Goal: Task Accomplishment & Management: Complete application form

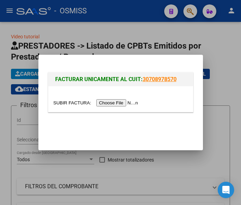
click at [117, 103] on input "file" at bounding box center [96, 102] width 87 height 7
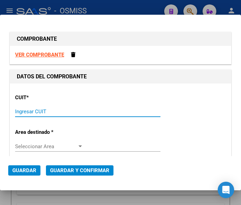
click at [26, 112] on input "Ingresar CUIT" at bounding box center [49, 112] width 68 height 6
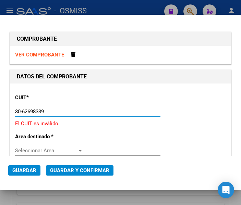
type input "30-62698339-8"
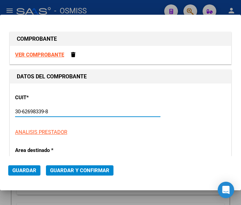
type input "169"
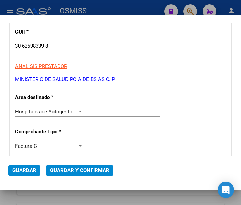
scroll to position [69, 0]
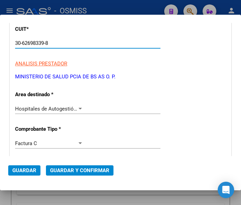
type input "30-62698339-8"
click at [78, 109] on div at bounding box center [79, 109] width 3 height 2
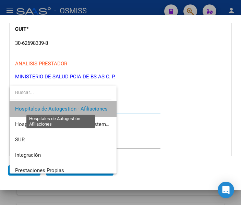
click at [77, 109] on span "Hospitales de Autogestión - Afiliaciones" at bounding box center [61, 109] width 93 height 6
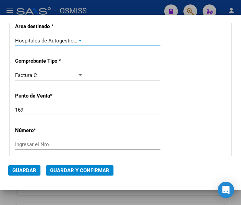
scroll to position [137, 0]
click at [43, 111] on input "169" at bounding box center [49, 110] width 68 height 6
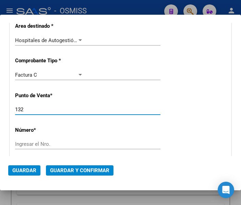
type input "132"
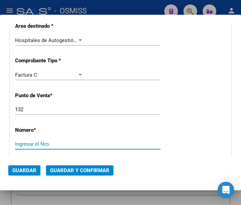
click at [39, 145] on input "Ingresar el Nro." at bounding box center [49, 144] width 68 height 6
type input "17711"
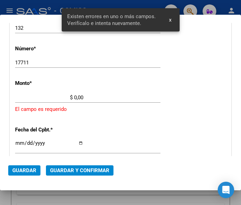
scroll to position [223, 0]
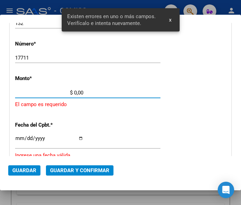
click at [75, 93] on input "$ 0,00" at bounding box center [49, 93] width 68 height 6
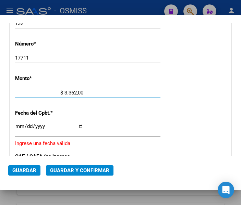
type input "$ 33.621,00"
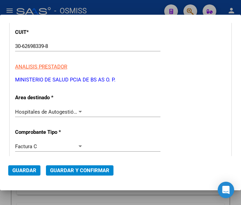
scroll to position [86, 0]
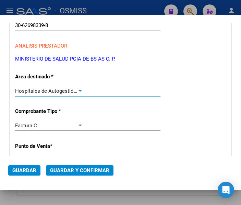
click at [77, 88] on div at bounding box center [80, 90] width 6 height 5
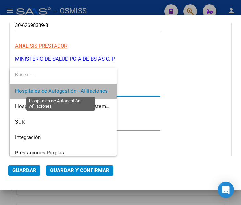
click at [77, 88] on span "Hospitales de Autogestión - Afiliaciones" at bounding box center [61, 91] width 93 height 6
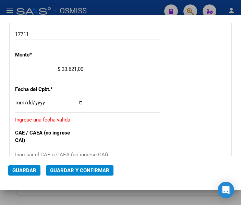
scroll to position [258, 0]
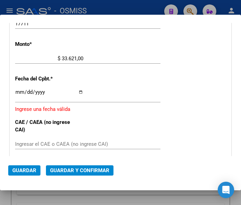
click at [19, 93] on input "Ingresar la fecha" at bounding box center [49, 94] width 68 height 11
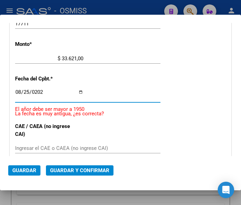
type input "2025-08-25"
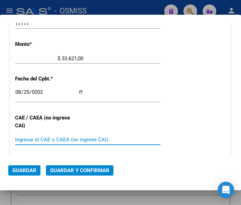
click at [22, 137] on input "Ingresar el CAE o CAEA (no ingrese CAI)" at bounding box center [49, 140] width 68 height 6
type input "75348542018615"
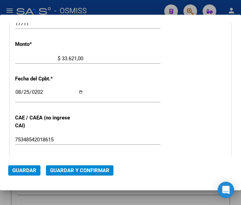
click at [98, 119] on div "CUIT * 30-62698339-8 Ingresar CUIT ANALISIS PRESTADOR MINISTERIO DE SALUD PCIA …" at bounding box center [120, 72] width 221 height 493
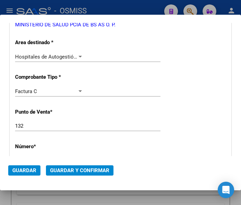
scroll to position [86, 0]
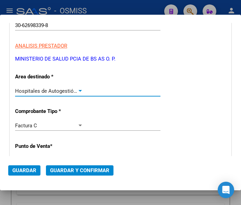
click at [80, 90] on div at bounding box center [80, 90] width 6 height 5
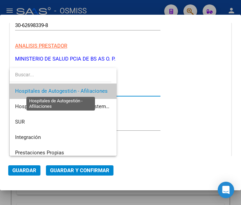
click at [80, 90] on span "Hospitales de Autogestión - Afiliaciones" at bounding box center [61, 91] width 93 height 6
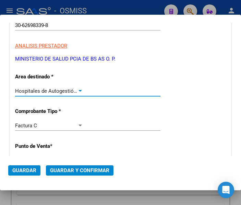
click at [77, 171] on span "Guardar y Confirmar" at bounding box center [79, 171] width 59 height 6
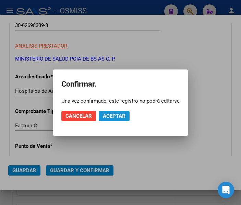
click at [107, 114] on span "Aceptar" at bounding box center [114, 116] width 23 height 6
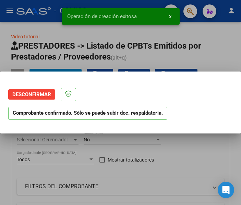
scroll to position [0, 0]
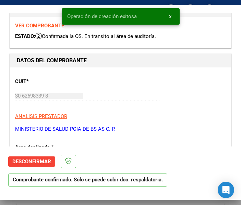
type input "2025-10-24"
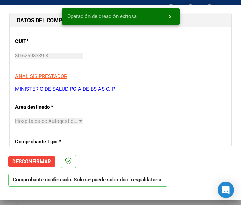
scroll to position [69, 0]
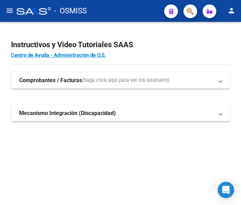
click at [12, 10] on mat-icon "menu" at bounding box center [9, 11] width 8 height 8
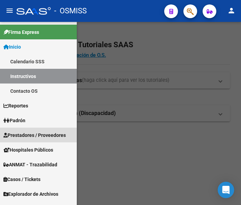
click at [32, 136] on span "Prestadores / Proveedores" at bounding box center [34, 136] width 62 height 8
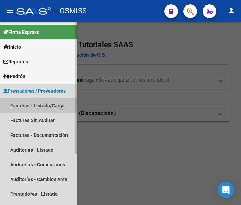
click at [35, 104] on link "Facturas - Listado/Carga" at bounding box center [38, 105] width 77 height 15
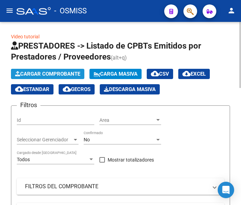
click at [56, 74] on span "Cargar Comprobante" at bounding box center [47, 74] width 65 height 6
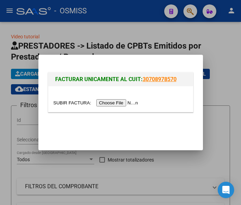
click at [117, 106] on input "file" at bounding box center [96, 102] width 87 height 7
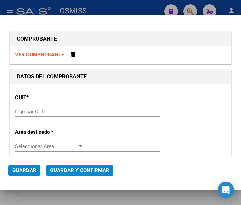
click at [24, 111] on input "Ingresar CUIT" at bounding box center [49, 112] width 68 height 6
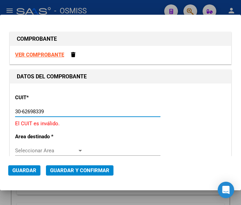
type input "30-62698339-8"
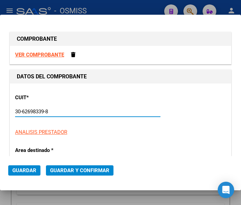
type input "132"
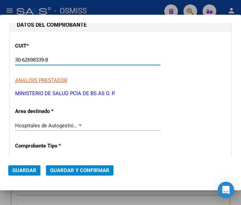
scroll to position [69, 0]
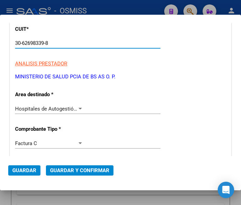
type input "30-62698339-8"
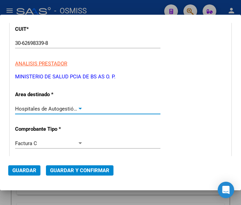
click at [78, 108] on div at bounding box center [79, 109] width 3 height 2
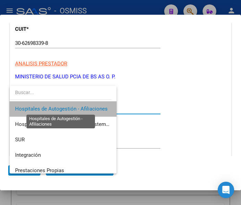
click at [76, 108] on span "Hospitales de Autogestión - Afiliaciones" at bounding box center [61, 109] width 93 height 6
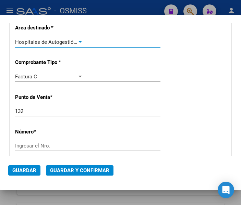
scroll to position [137, 0]
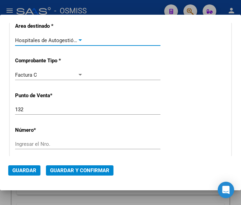
click at [29, 147] on input "Ingresar el Nro." at bounding box center [49, 144] width 68 height 6
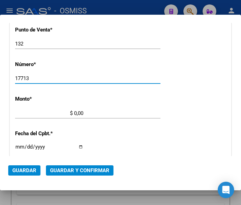
scroll to position [206, 0]
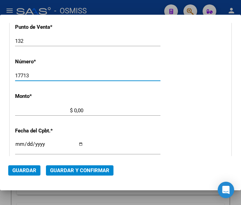
type input "17713"
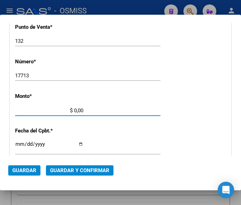
click at [74, 111] on input "$ 0,00" at bounding box center [49, 111] width 68 height 6
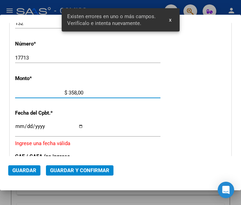
type input "$ 3.585,00"
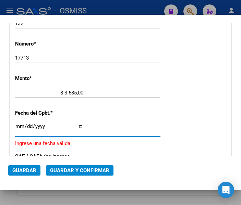
click at [17, 124] on input "Ingresar la fecha" at bounding box center [49, 129] width 68 height 11
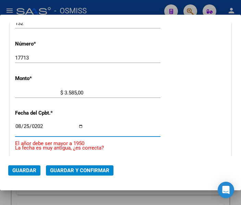
type input "2025-08-25"
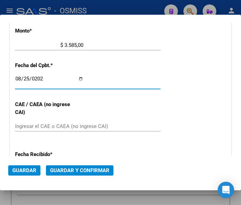
scroll to position [292, 0]
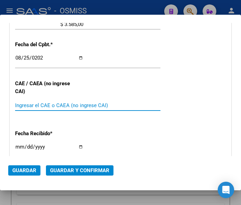
click at [33, 103] on input "Ingresar el CAE o CAEA (no ingrese CAI)" at bounding box center [49, 105] width 68 height 6
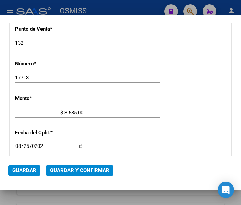
scroll to position [189, 0]
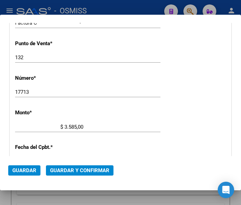
type input "75348542380127"
click at [71, 170] on span "Guardar y Confirmar" at bounding box center [79, 171] width 59 height 6
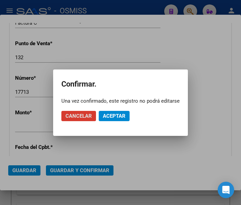
click at [111, 117] on span "Aceptar" at bounding box center [114, 116] width 23 height 6
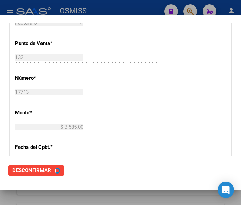
scroll to position [0, 0]
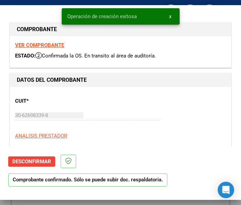
type input "2025-10-24"
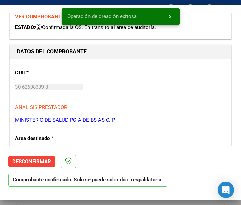
scroll to position [69, 0]
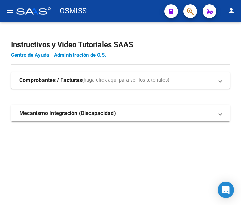
click at [5, 11] on mat-icon "menu" at bounding box center [9, 11] width 8 height 8
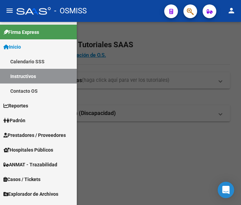
click at [30, 134] on span "Prestadores / Proveedores" at bounding box center [34, 136] width 62 height 8
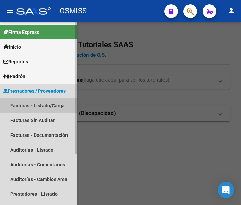
click at [37, 104] on link "Facturas - Listado/Carga" at bounding box center [38, 105] width 77 height 15
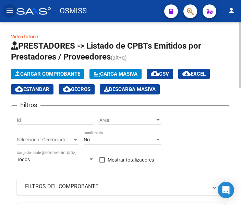
click at [61, 73] on span "Cargar Comprobante" at bounding box center [47, 74] width 65 height 6
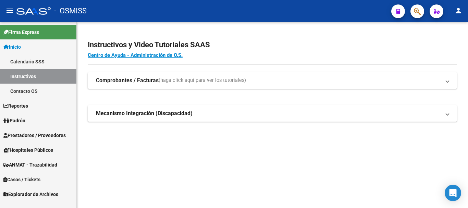
click at [37, 134] on span "Prestadores / Proveedores" at bounding box center [34, 136] width 62 height 8
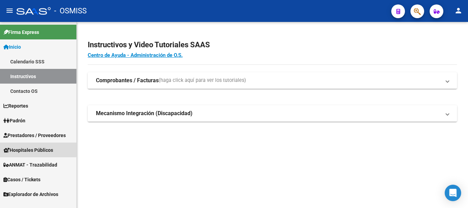
click at [34, 149] on span "Hospitales Públicos" at bounding box center [28, 150] width 50 height 8
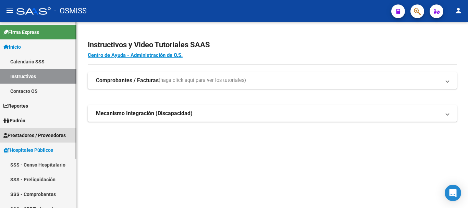
click at [25, 134] on span "Prestadores / Proveedores" at bounding box center [34, 136] width 62 height 8
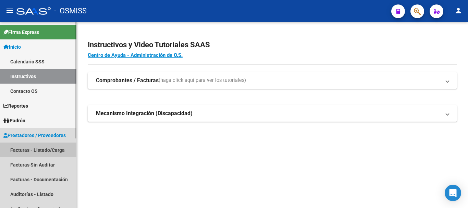
click at [29, 144] on link "Facturas - Listado/Carga" at bounding box center [38, 150] width 76 height 15
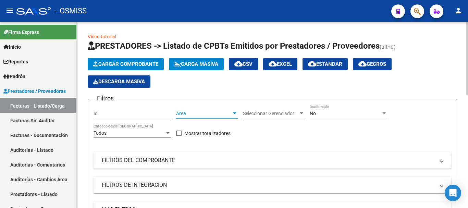
click at [234, 112] on div at bounding box center [235, 113] width 6 height 5
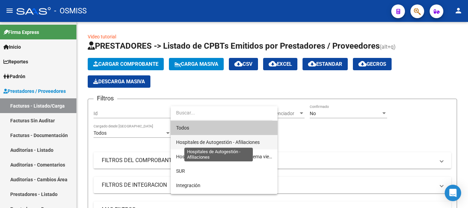
click at [209, 143] on span "Hospitales de Autogestión - Afiliaciones" at bounding box center [218, 141] width 84 height 5
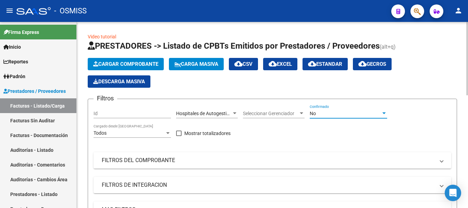
click at [241, 112] on div at bounding box center [384, 113] width 6 height 5
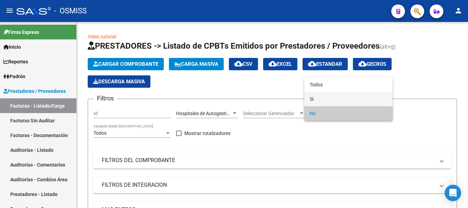
click at [241, 99] on span "Si" at bounding box center [348, 99] width 77 height 14
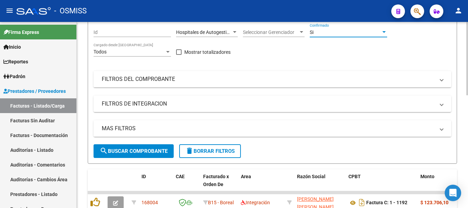
scroll to position [103, 0]
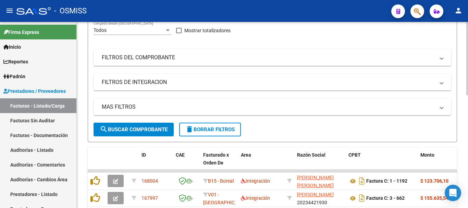
click at [241, 106] on span at bounding box center [441, 107] width 3 height 8
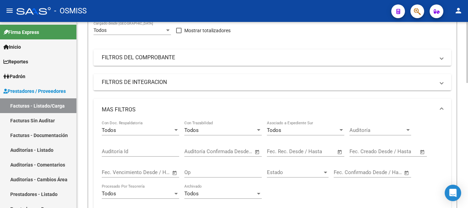
click at [241, 152] on span "Open calendar" at bounding box center [340, 152] width 16 height 16
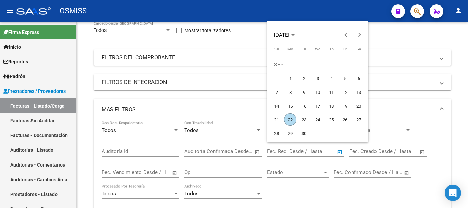
click at [241, 117] on span "22" at bounding box center [290, 119] width 12 height 12
type input "22/09/2025"
click at [241, 119] on span "22" at bounding box center [290, 119] width 12 height 12
type input "22/09/2025"
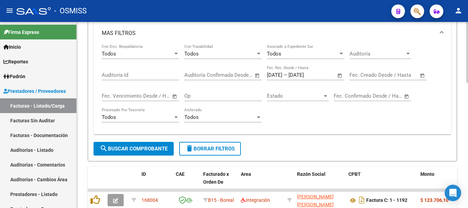
scroll to position [206, 0]
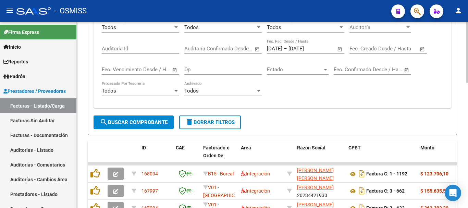
click at [137, 117] on button "search Buscar Comprobante" at bounding box center [134, 122] width 80 height 14
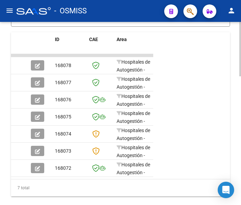
scroll to position [432, 0]
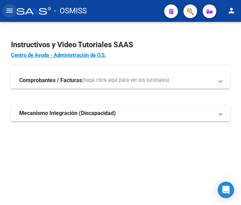
click at [9, 11] on mat-icon "menu" at bounding box center [9, 11] width 8 height 8
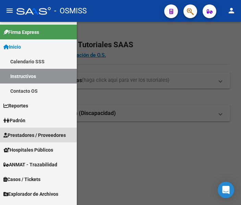
click at [35, 134] on span "Prestadores / Proveedores" at bounding box center [34, 136] width 62 height 8
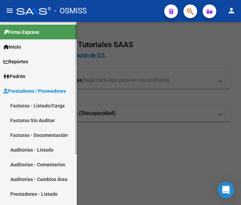
click at [39, 104] on link "Facturas - Listado/Carga" at bounding box center [38, 105] width 77 height 15
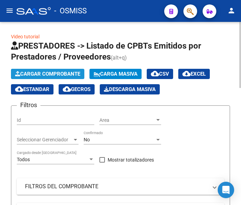
click at [54, 74] on span "Cargar Comprobante" at bounding box center [47, 74] width 65 height 6
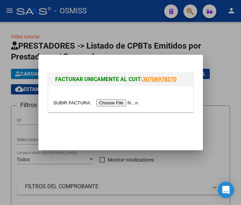
click at [116, 101] on input "file" at bounding box center [96, 102] width 87 height 7
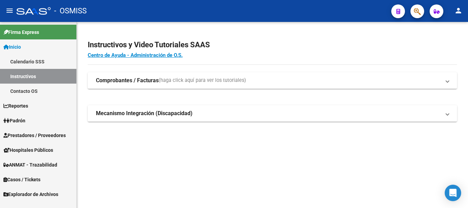
click at [25, 133] on span "Prestadores / Proveedores" at bounding box center [34, 136] width 62 height 8
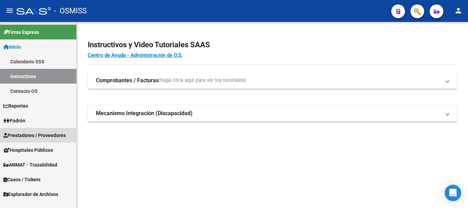
click at [35, 130] on link "Prestadores / Proveedores" at bounding box center [38, 135] width 76 height 15
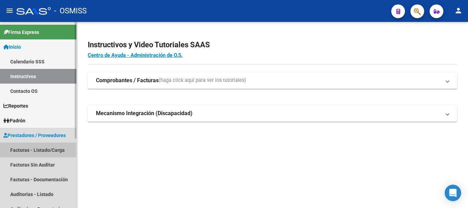
click at [35, 147] on link "Facturas - Listado/Carga" at bounding box center [38, 150] width 76 height 15
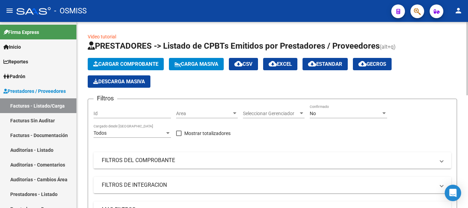
click at [235, 113] on div at bounding box center [234, 113] width 3 height 2
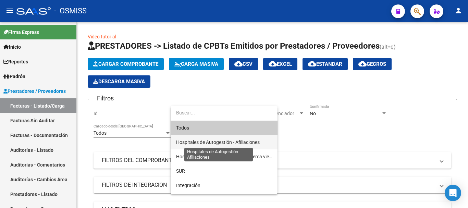
click at [233, 141] on span "Hospitales de Autogestión - Afiliaciones" at bounding box center [218, 141] width 84 height 5
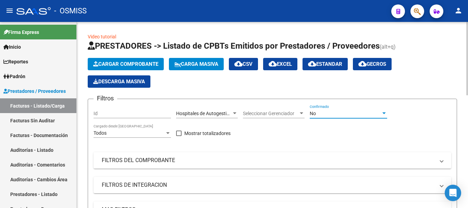
click at [241, 113] on div at bounding box center [383, 113] width 3 height 2
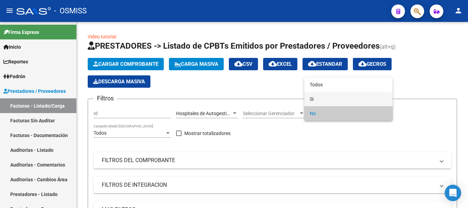
click at [241, 98] on span "Si" at bounding box center [348, 99] width 77 height 14
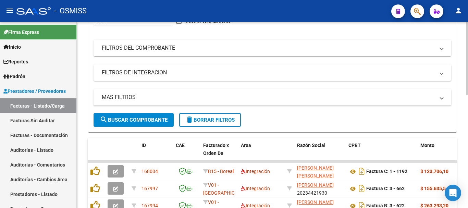
scroll to position [137, 0]
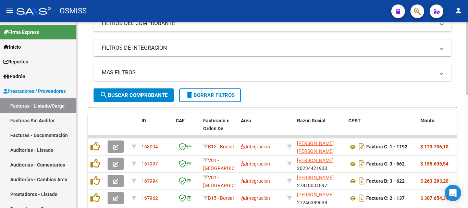
click at [241, 72] on span at bounding box center [441, 73] width 3 height 8
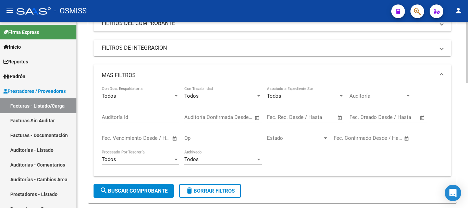
click at [241, 117] on span "Open calendar" at bounding box center [340, 117] width 16 height 16
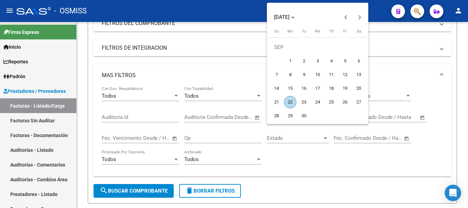
click at [241, 101] on span "22" at bounding box center [290, 102] width 12 height 12
type input "22/09/2025"
click at [241, 101] on span "22" at bounding box center [290, 102] width 12 height 12
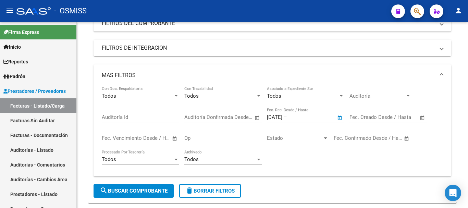
type input "22/09/2025"
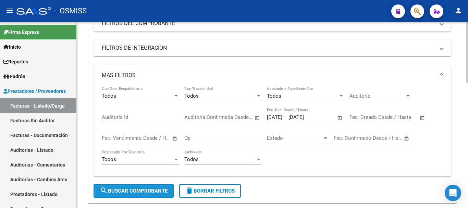
click at [135, 188] on span "search Buscar Comprobante" at bounding box center [134, 191] width 68 height 6
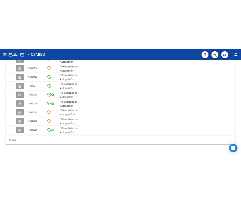
scroll to position [259, 0]
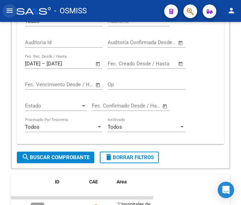
click at [11, 13] on mat-icon "menu" at bounding box center [9, 11] width 8 height 8
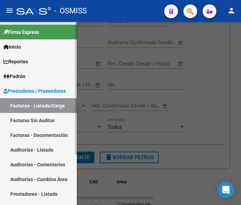
click at [40, 87] on link "Prestadores / Proveedores" at bounding box center [38, 91] width 77 height 15
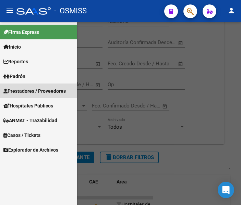
click at [41, 88] on span "Prestadores / Proveedores" at bounding box center [34, 91] width 62 height 8
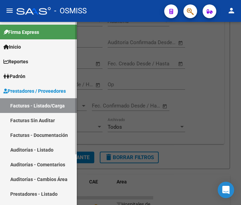
click at [42, 104] on link "Facturas - Listado/Carga" at bounding box center [38, 105] width 77 height 15
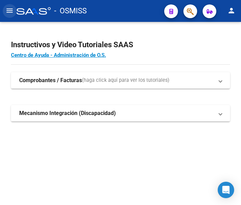
click at [7, 11] on mat-icon "menu" at bounding box center [9, 11] width 8 height 8
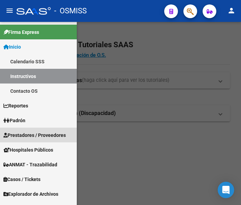
click at [32, 135] on span "Prestadores / Proveedores" at bounding box center [34, 136] width 62 height 8
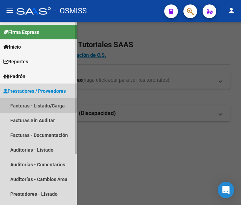
click at [38, 104] on link "Facturas - Listado/Carga" at bounding box center [38, 105] width 77 height 15
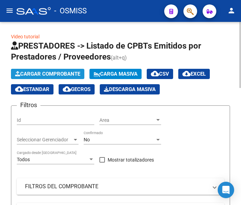
click at [60, 72] on span "Cargar Comprobante" at bounding box center [47, 74] width 65 height 6
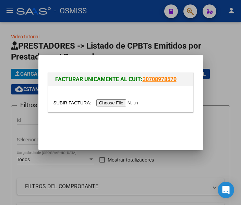
click at [126, 105] on input "file" at bounding box center [96, 102] width 87 height 7
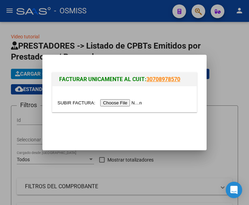
click at [132, 103] on input "file" at bounding box center [101, 102] width 87 height 7
click at [125, 102] on input "file" at bounding box center [101, 102] width 87 height 7
